Goal: Transaction & Acquisition: Purchase product/service

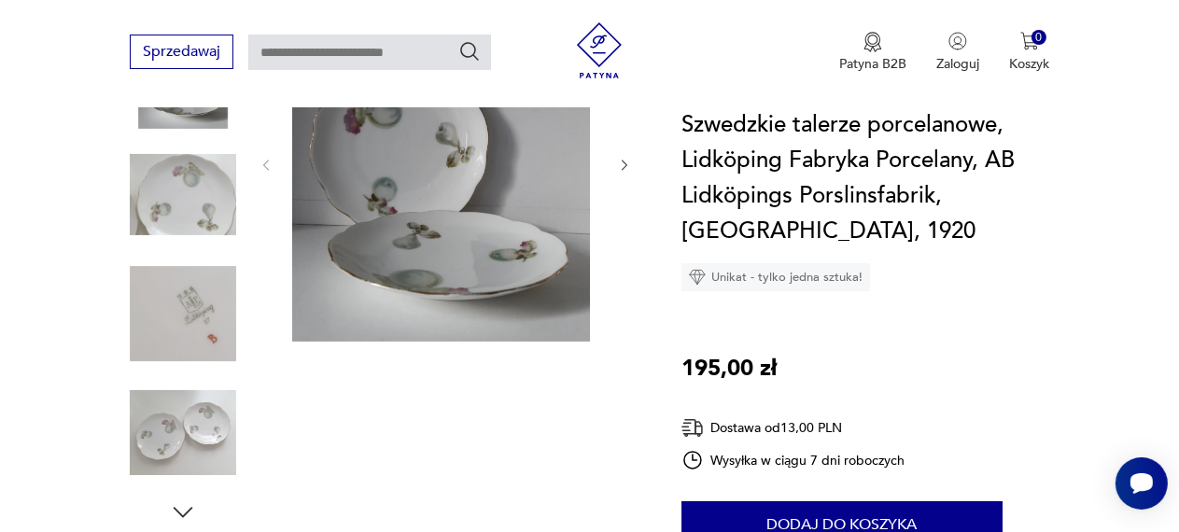
scroll to position [339, 0]
click at [175, 338] on img at bounding box center [183, 313] width 106 height 106
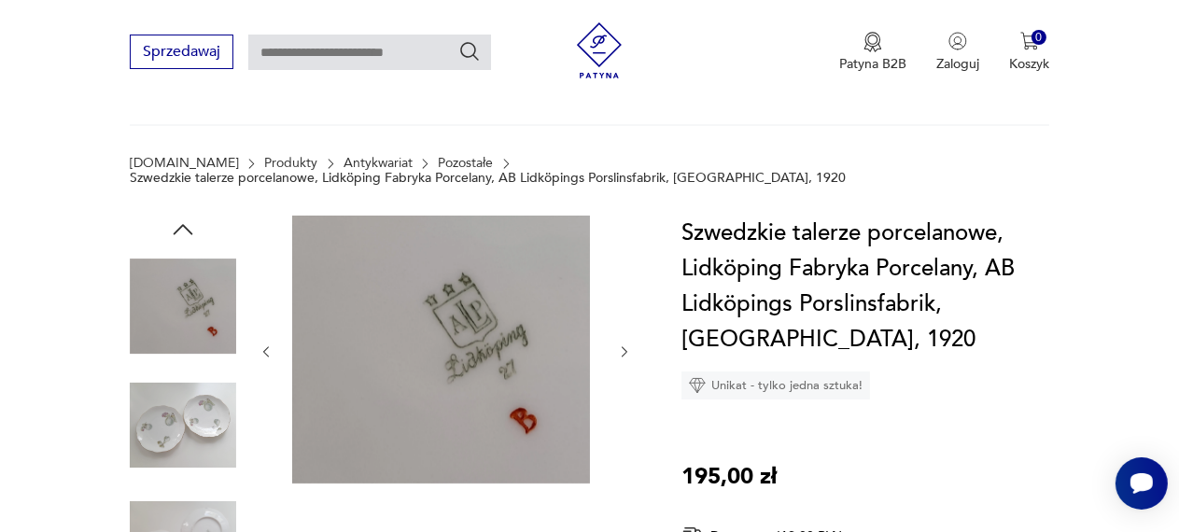
scroll to position [0, 0]
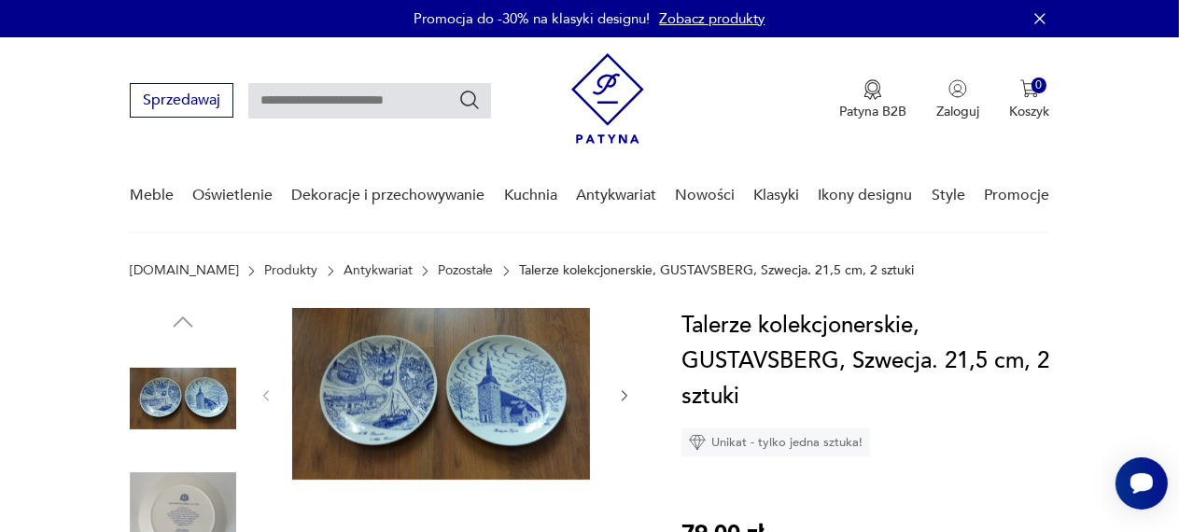
scroll to position [254, 0]
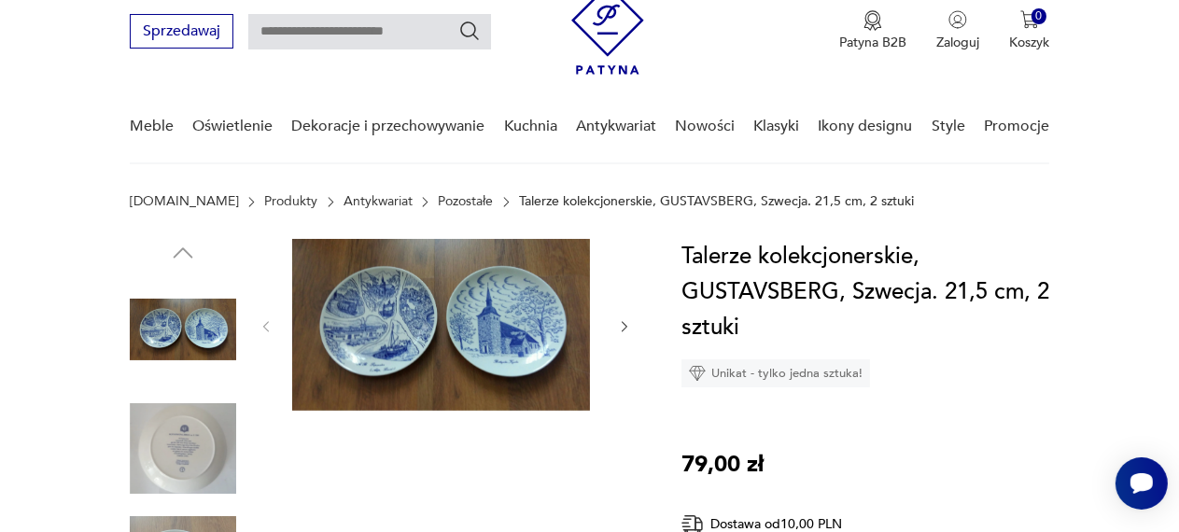
scroll to position [169, 0]
